Goal: Task Accomplishment & Management: Use online tool/utility

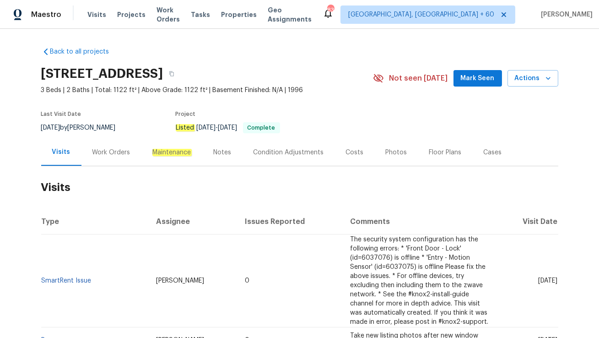
scroll to position [82, 0]
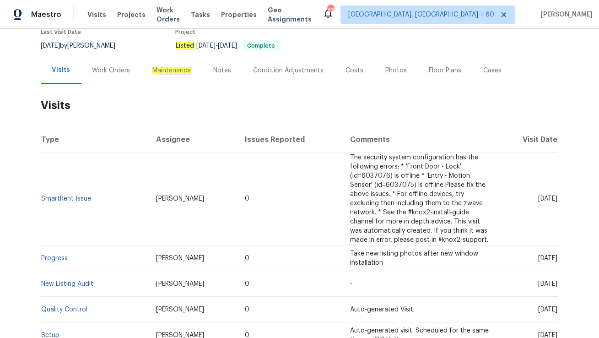
click at [103, 70] on div "Work Orders" at bounding box center [111, 70] width 38 height 9
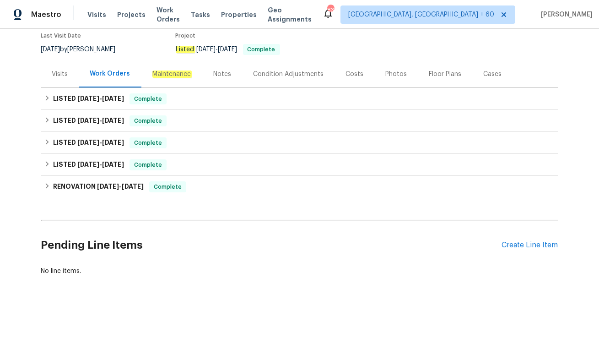
scroll to position [78, 0]
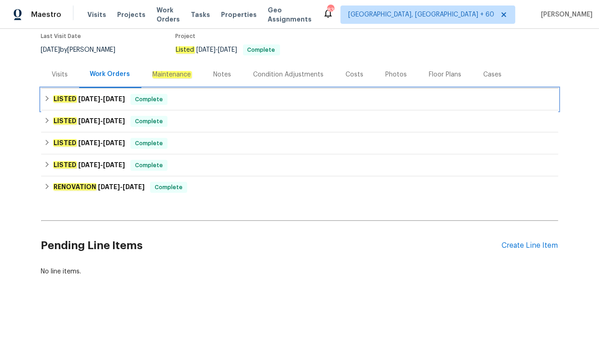
click at [141, 106] on div "LISTED [DATE] - [DATE] Complete" at bounding box center [299, 99] width 517 height 22
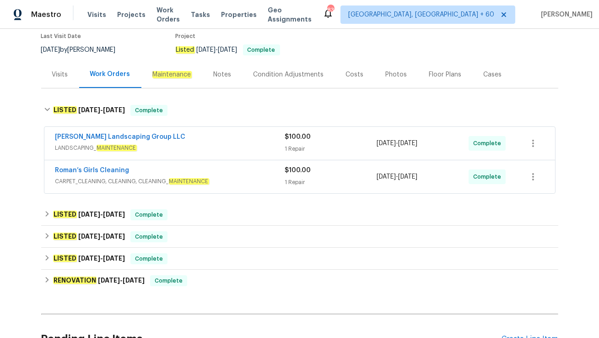
click at [198, 170] on div "Roman’s Girls Cleaning" at bounding box center [170, 171] width 230 height 11
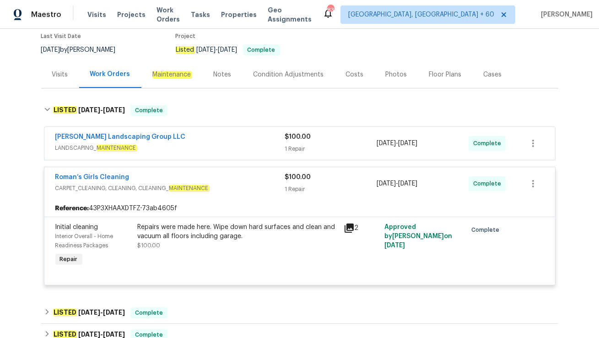
click at [230, 139] on div "[PERSON_NAME] Landscaping Group LLC" at bounding box center [170, 137] width 230 height 11
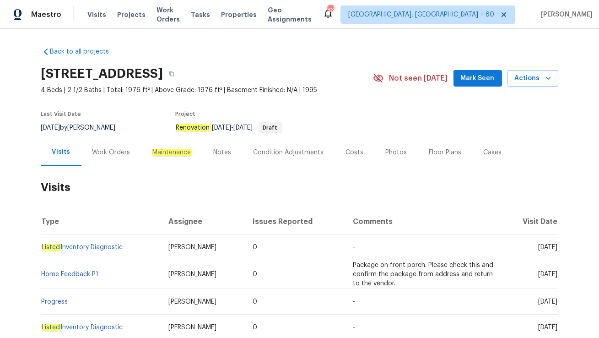
click at [110, 152] on div "Work Orders" at bounding box center [111, 152] width 38 height 9
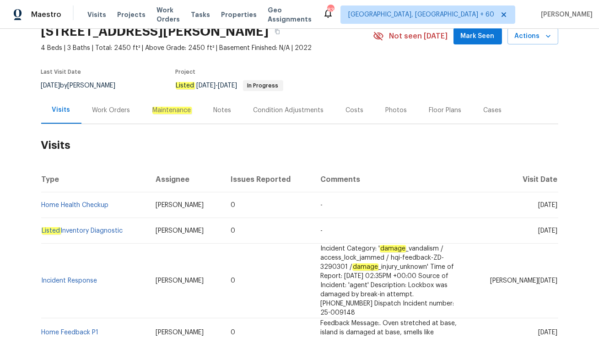
scroll to position [54, 0]
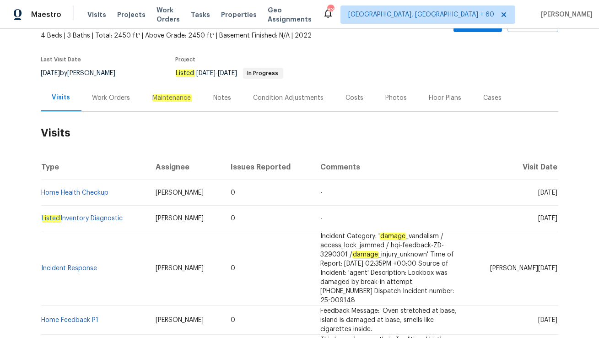
click at [108, 99] on div "Work Orders" at bounding box center [111, 97] width 38 height 9
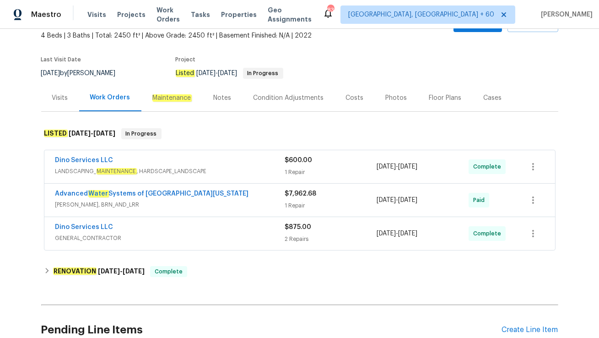
click at [183, 231] on div "Dino Services LLC" at bounding box center [170, 227] width 230 height 11
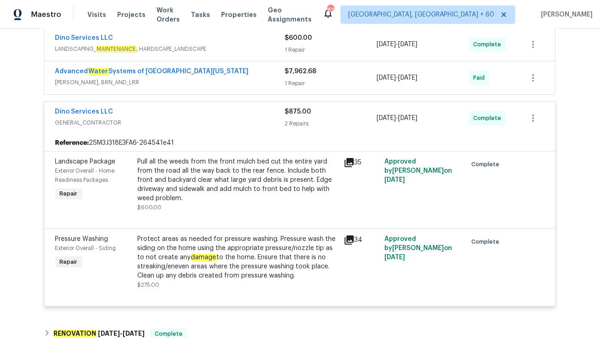
scroll to position [183, 0]
